Goal: Book appointment/travel/reservation

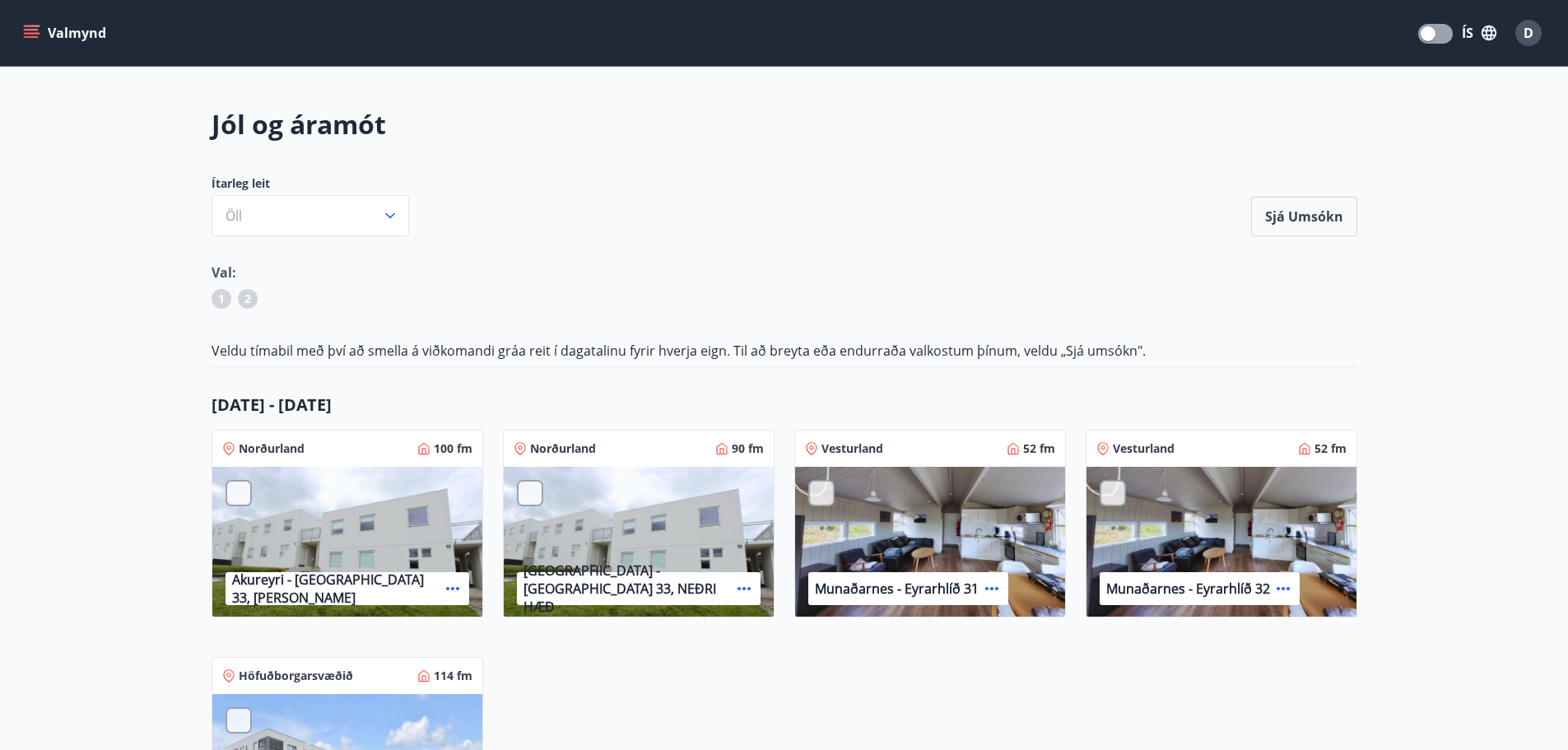
click at [37, 20] on button "Valmynd" at bounding box center [66, 32] width 93 height 29
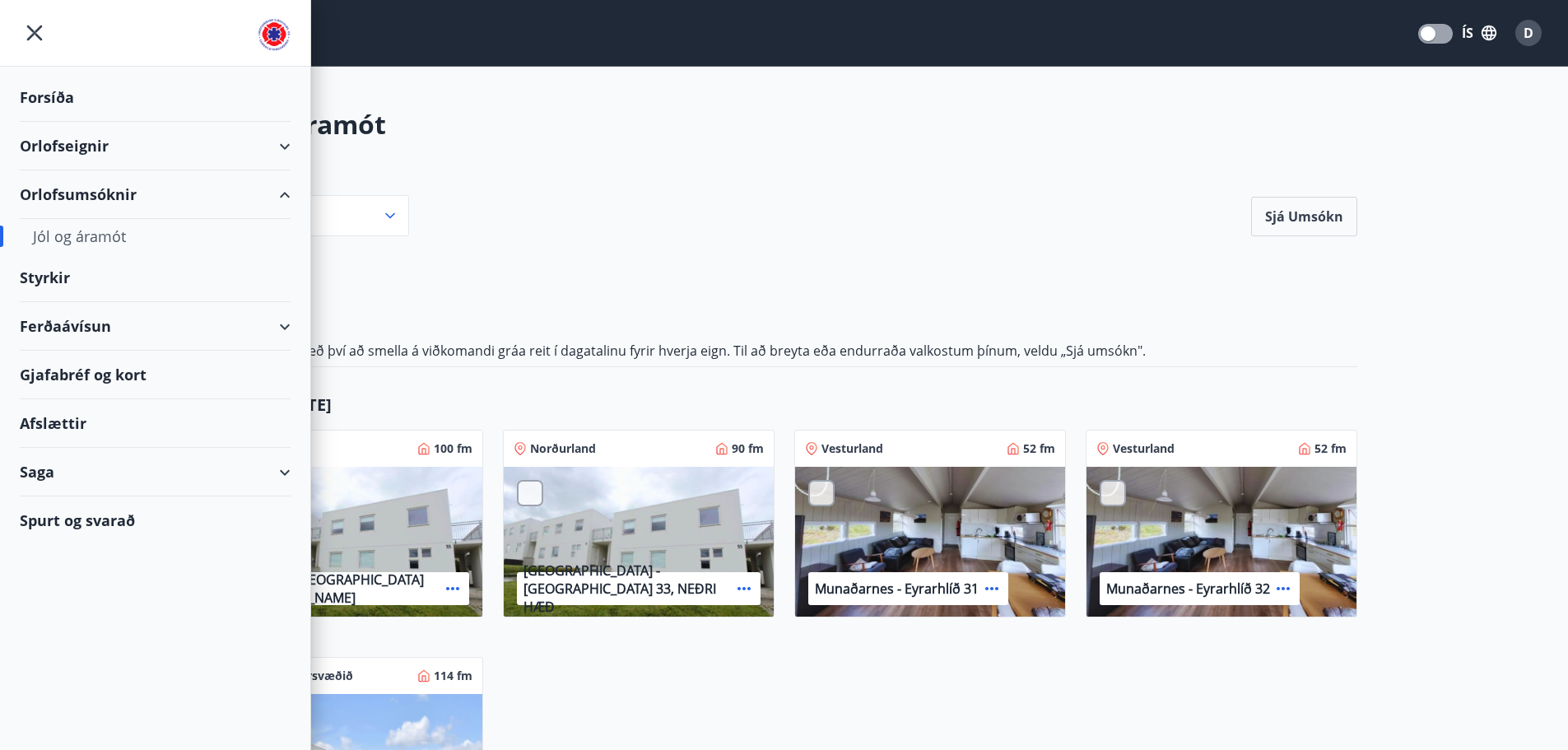
click at [63, 146] on div "Orlofseignir" at bounding box center [155, 145] width 271 height 48
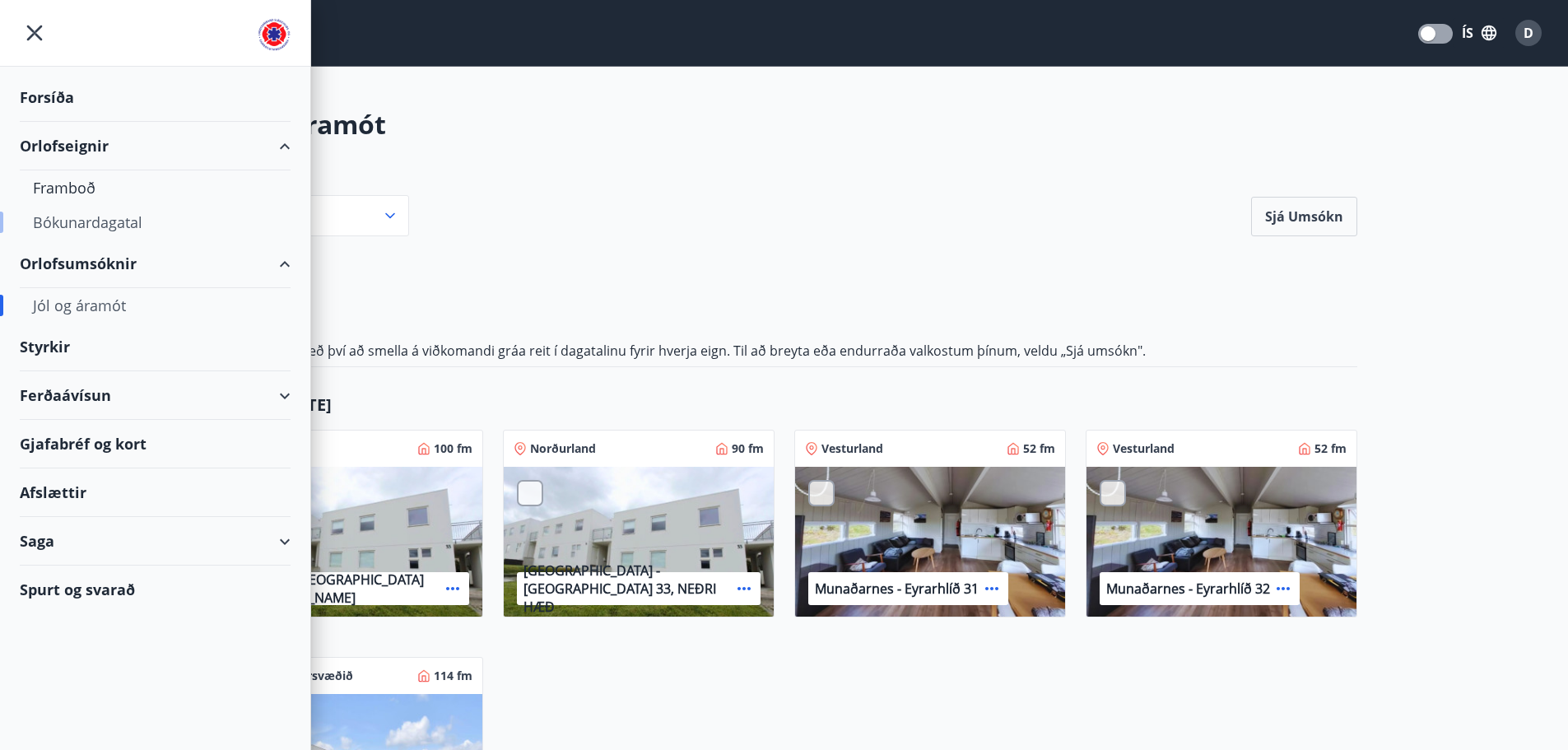
click at [65, 220] on div "Bókunardagatal" at bounding box center [156, 222] width 245 height 34
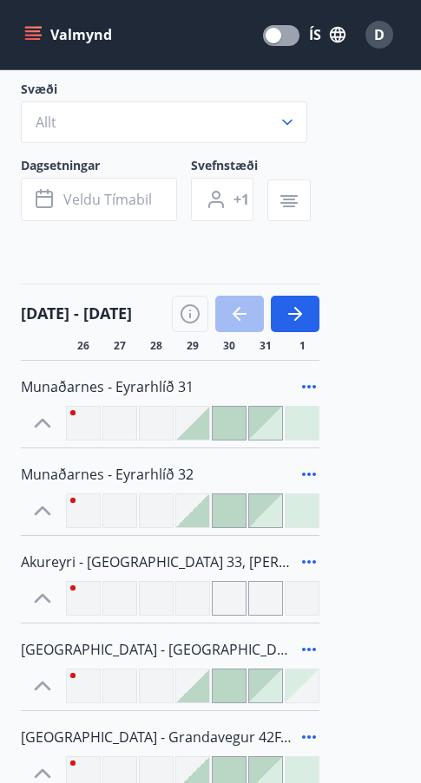
scroll to position [173, 0]
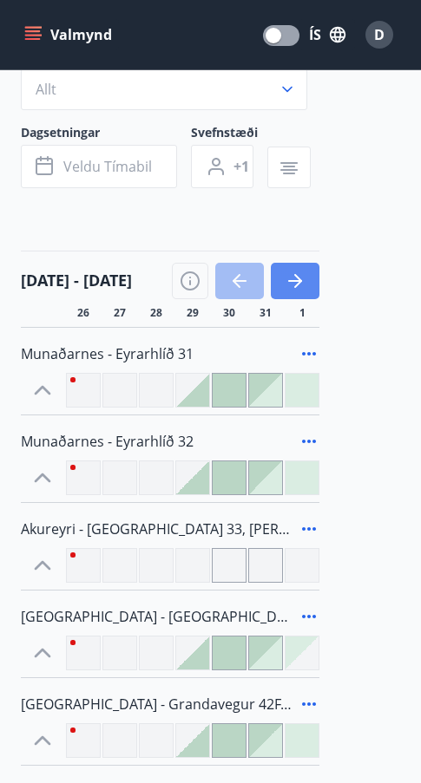
click at [304, 282] on icon "button" at bounding box center [295, 281] width 21 height 21
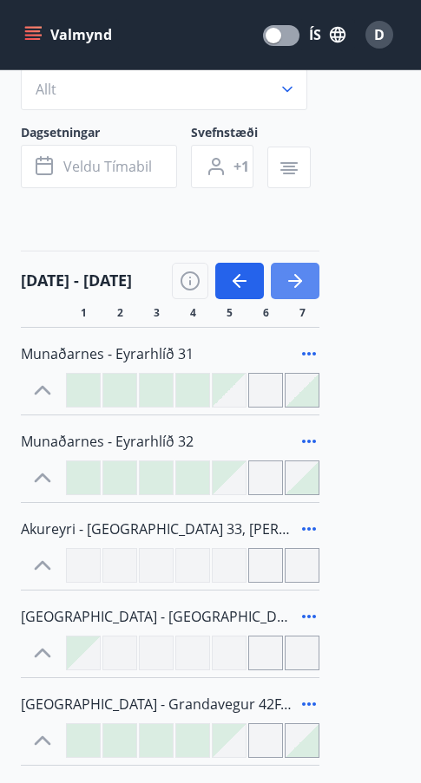
click at [304, 282] on icon "button" at bounding box center [295, 281] width 21 height 21
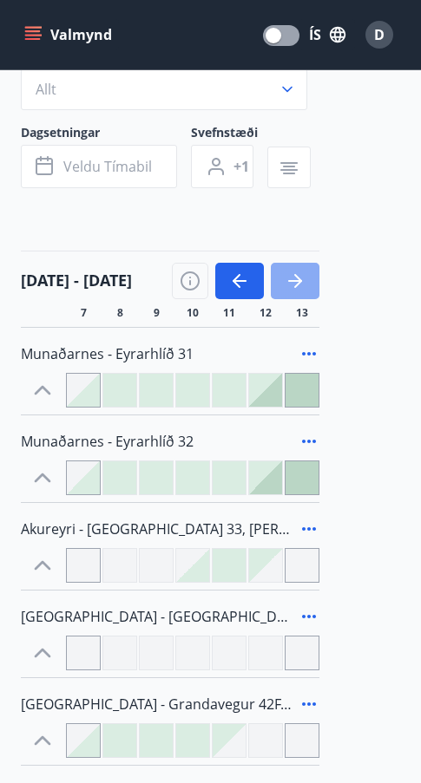
click at [304, 282] on icon "button" at bounding box center [295, 281] width 21 height 21
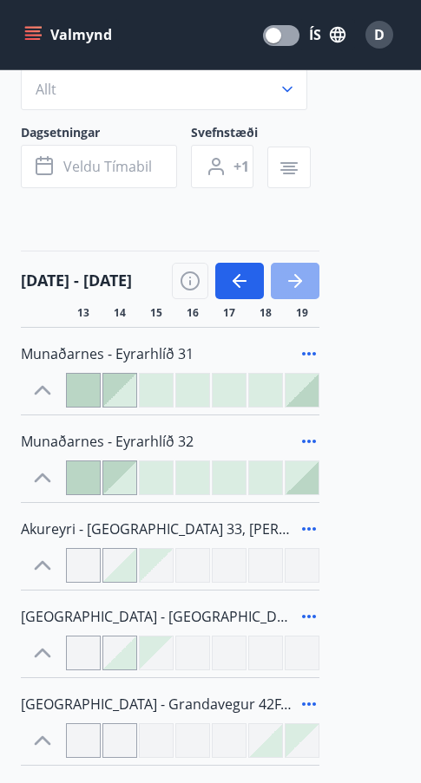
click at [304, 282] on icon "button" at bounding box center [295, 281] width 21 height 21
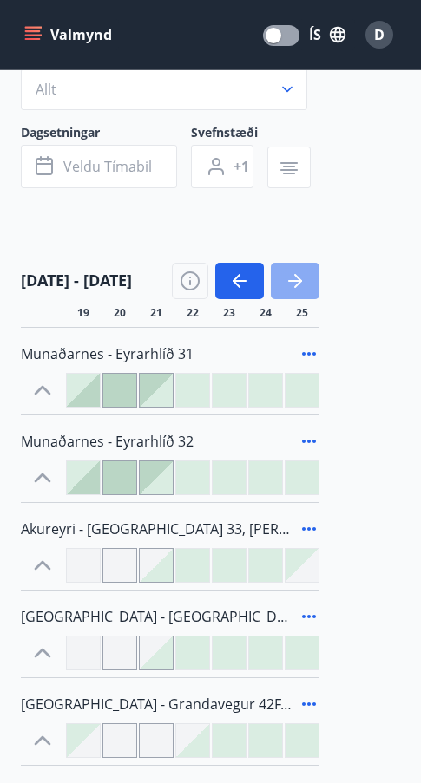
click at [304, 282] on icon "button" at bounding box center [295, 281] width 21 height 21
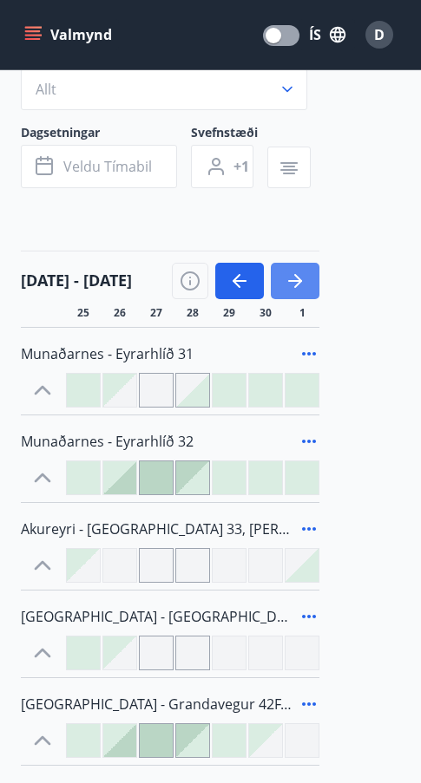
click at [304, 282] on icon "button" at bounding box center [295, 281] width 21 height 21
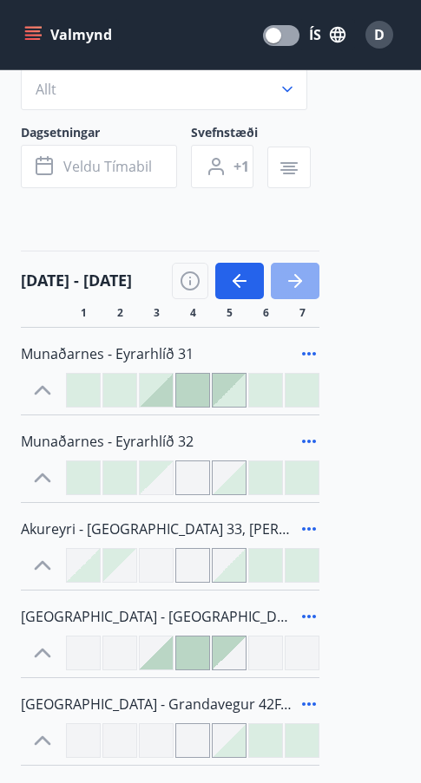
click at [304, 282] on icon "button" at bounding box center [295, 281] width 21 height 21
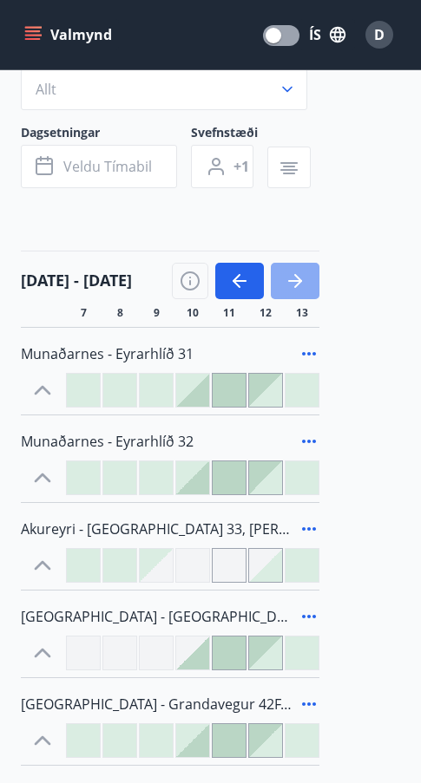
click at [304, 282] on icon "button" at bounding box center [295, 281] width 21 height 21
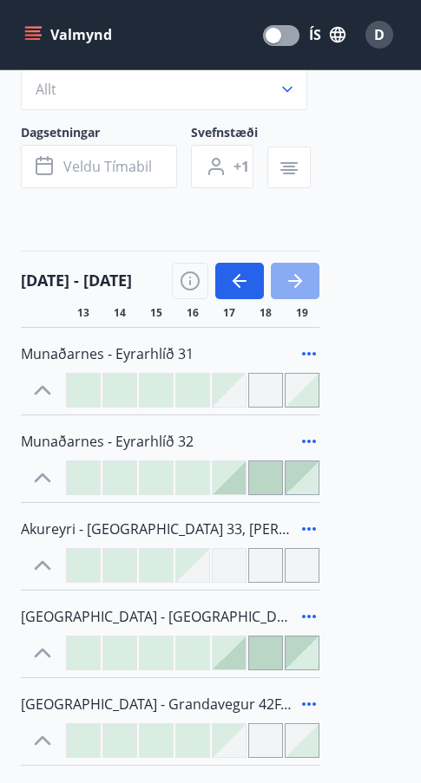
click at [304, 282] on icon "button" at bounding box center [295, 281] width 21 height 21
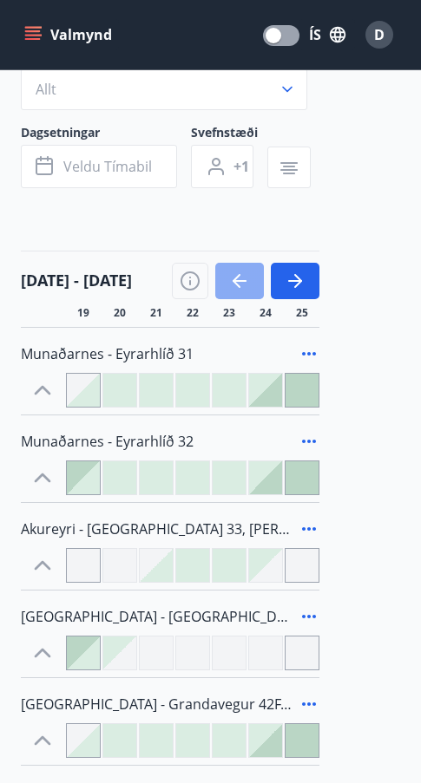
click at [232, 285] on icon "button" at bounding box center [239, 281] width 21 height 21
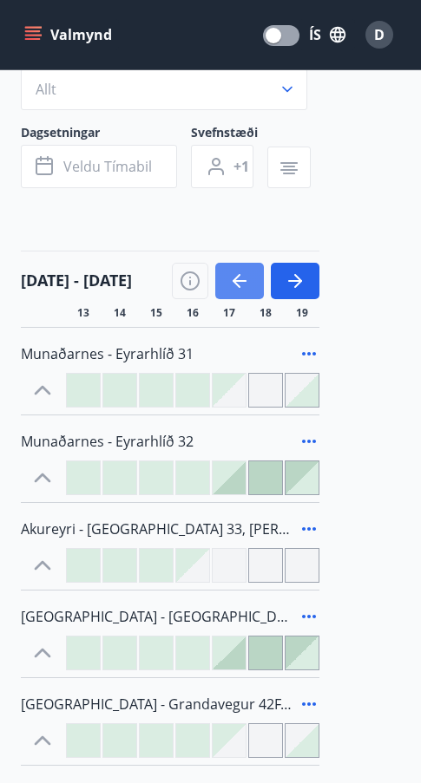
click at [232, 285] on icon "button" at bounding box center [239, 281] width 21 height 21
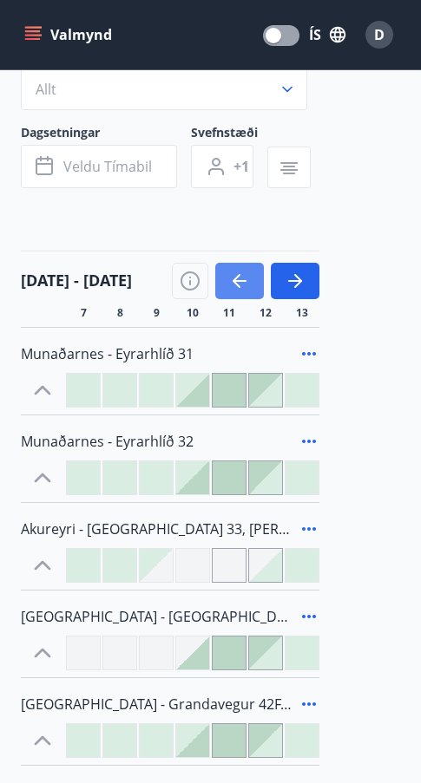
click at [232, 285] on icon "button" at bounding box center [239, 281] width 21 height 21
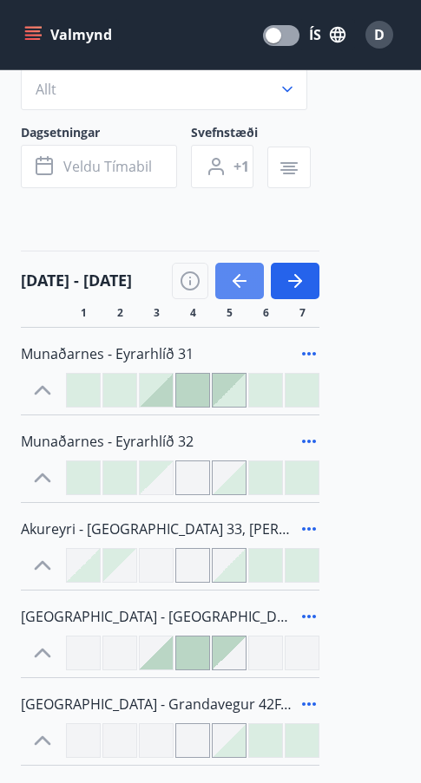
click at [232, 285] on icon "button" at bounding box center [239, 281] width 21 height 21
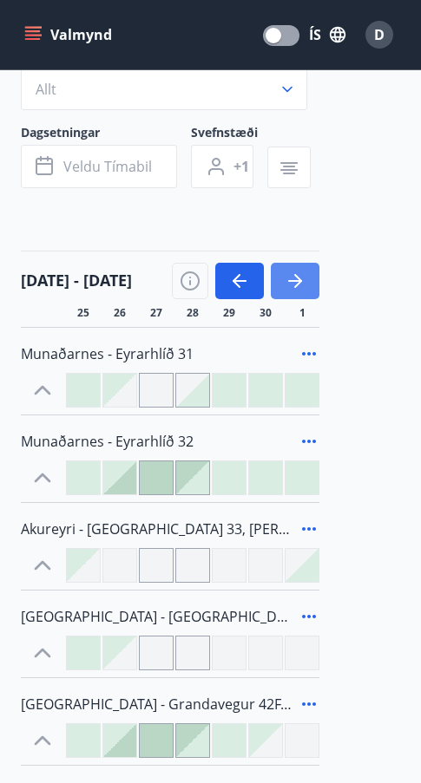
click at [305, 280] on button "button" at bounding box center [295, 281] width 49 height 36
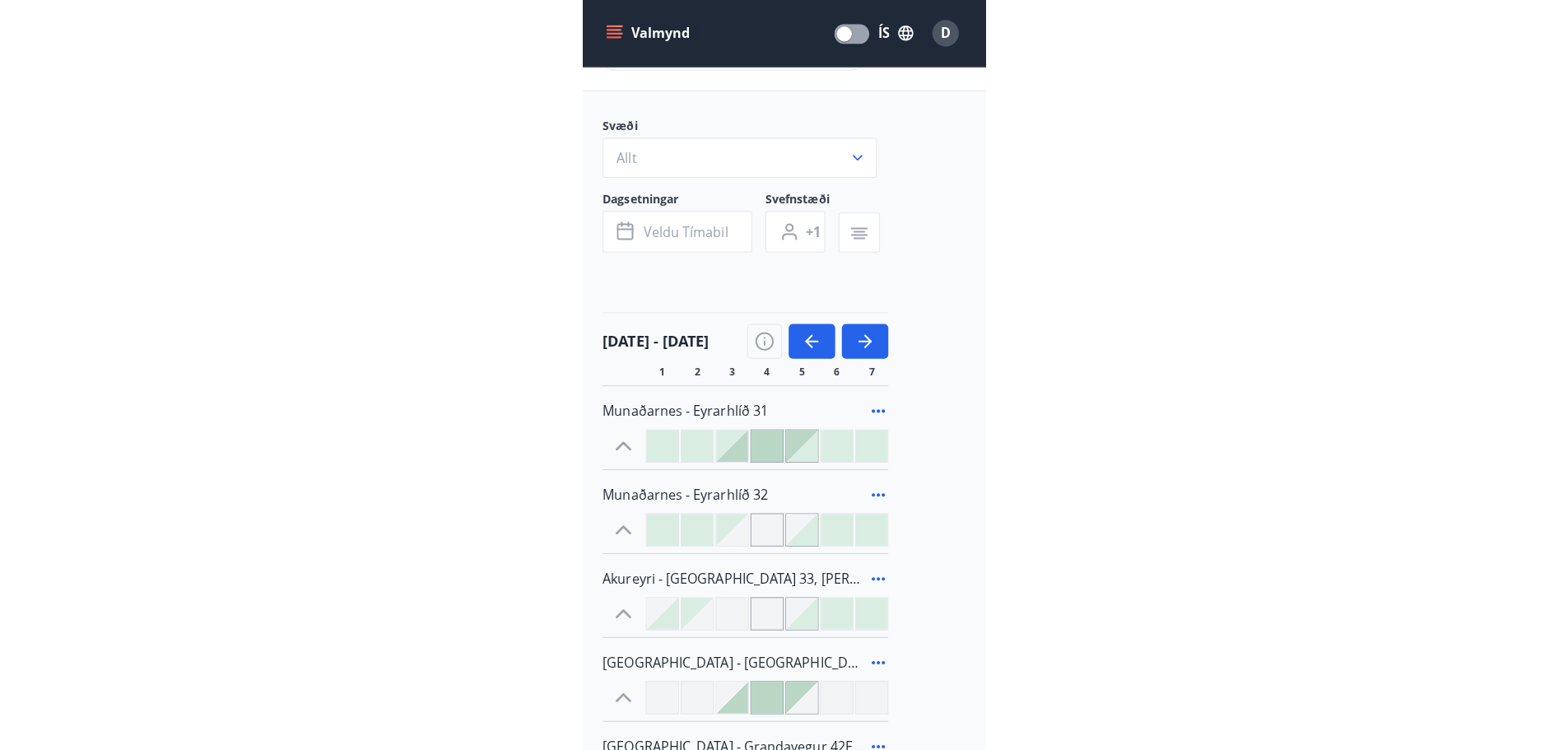
scroll to position [0, 0]
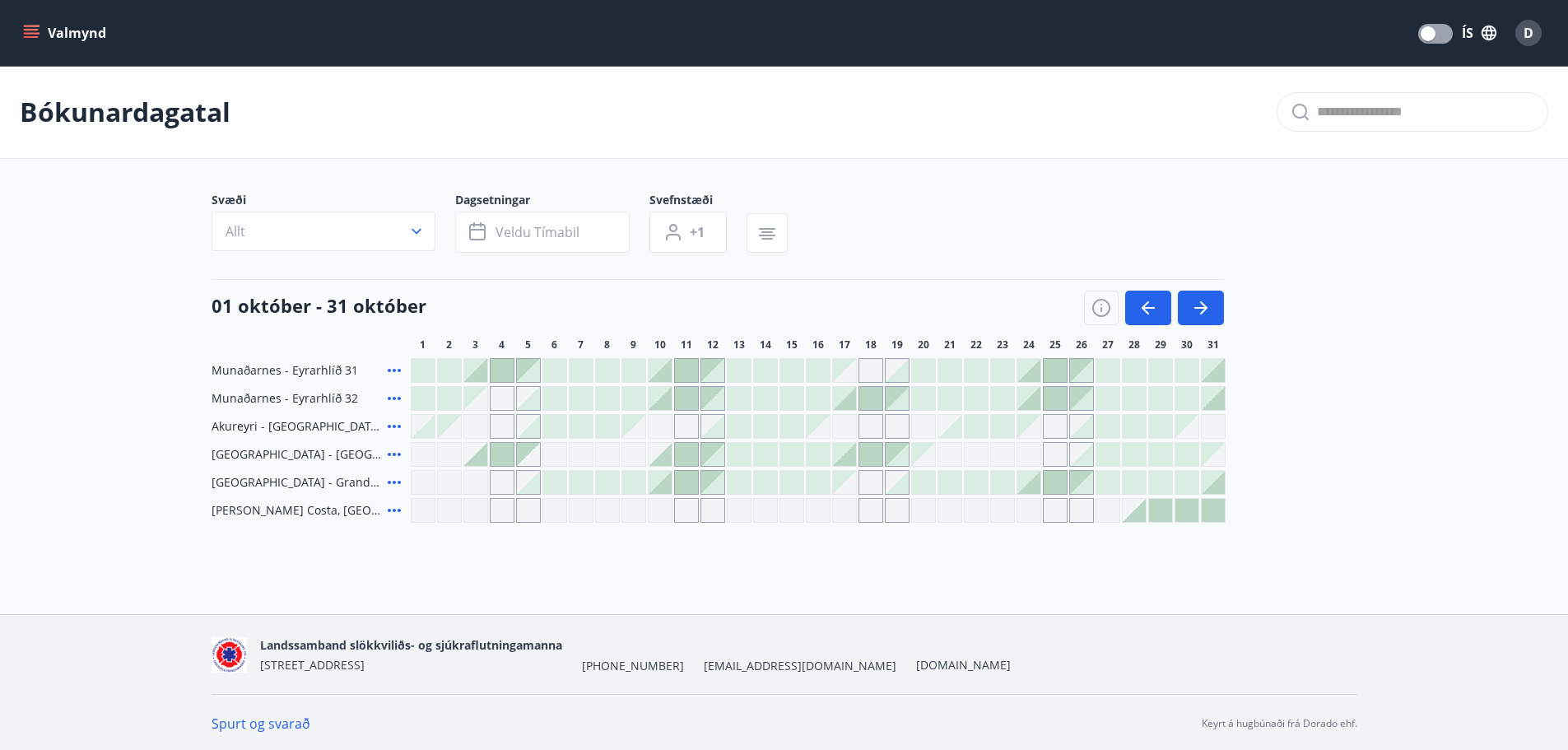
click at [119, 366] on main "Bókunardagatal Svæði Allt Dagsetningar Veldu tímabil Svefnstæði +1 01 október -…" at bounding box center [784, 293] width 1568 height 457
